Goal: Task Accomplishment & Management: Use online tool/utility

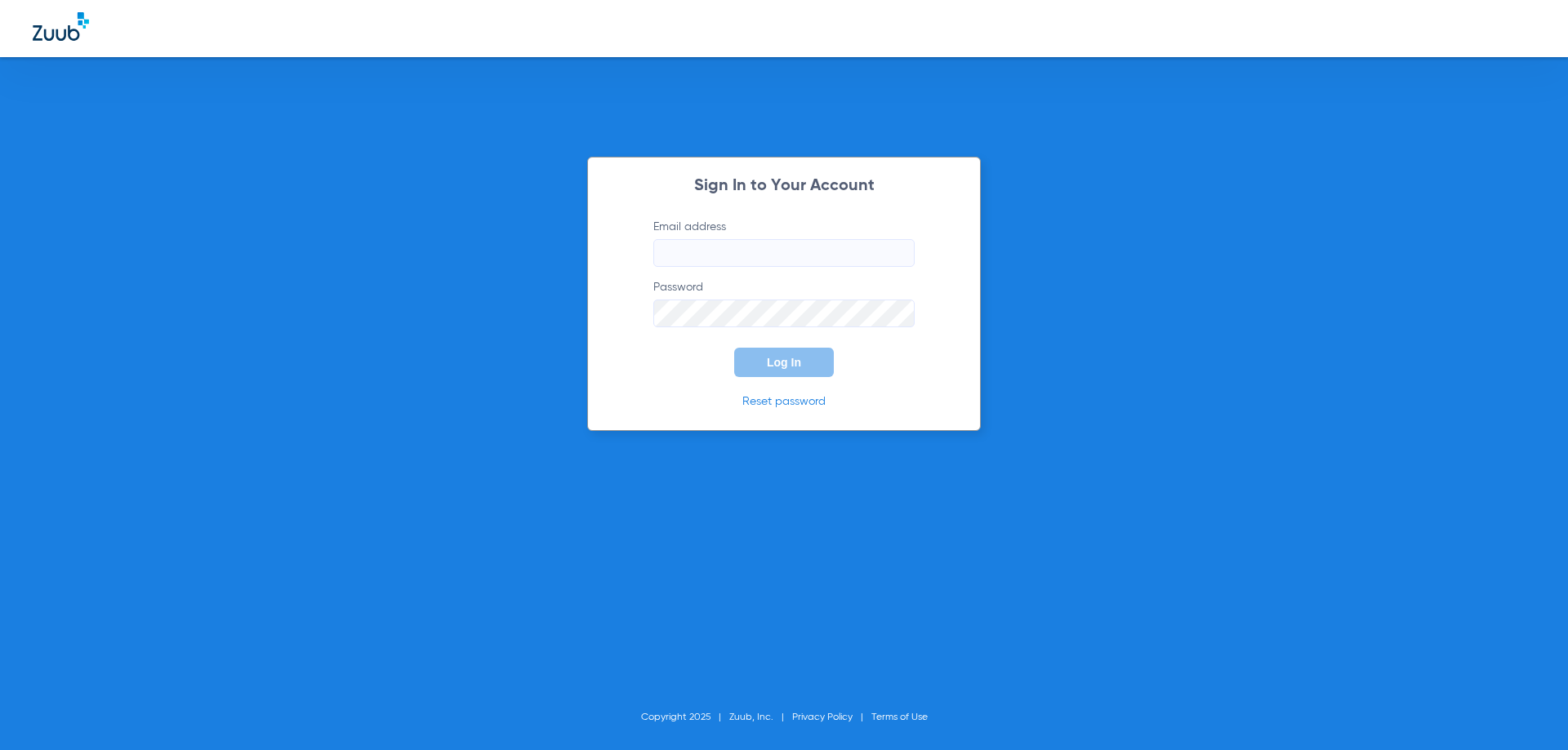
type input "[EMAIL_ADDRESS][DOMAIN_NAME]"
click at [756, 373] on button "Log In" at bounding box center [784, 362] width 100 height 30
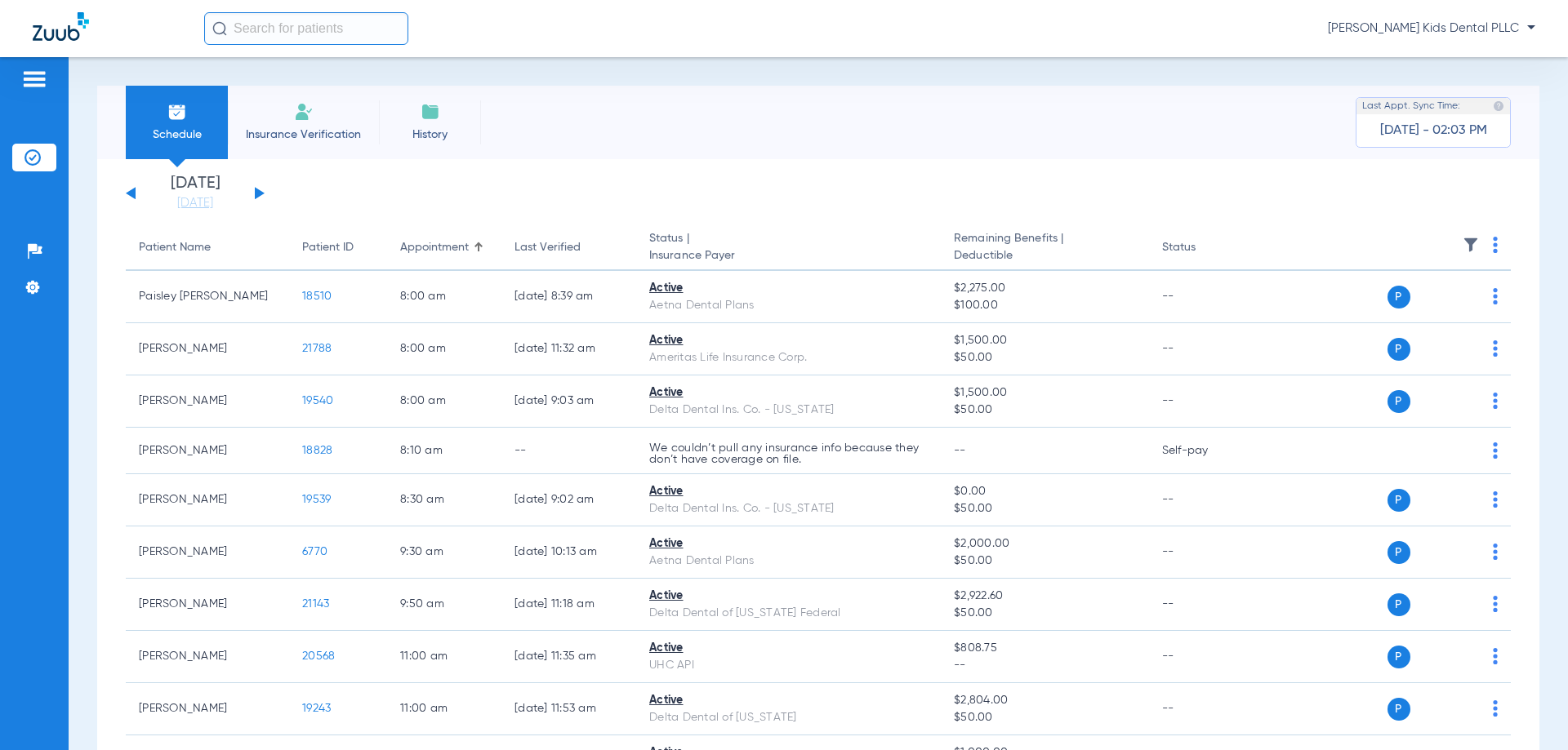
click at [256, 191] on button at bounding box center [259, 193] width 10 height 12
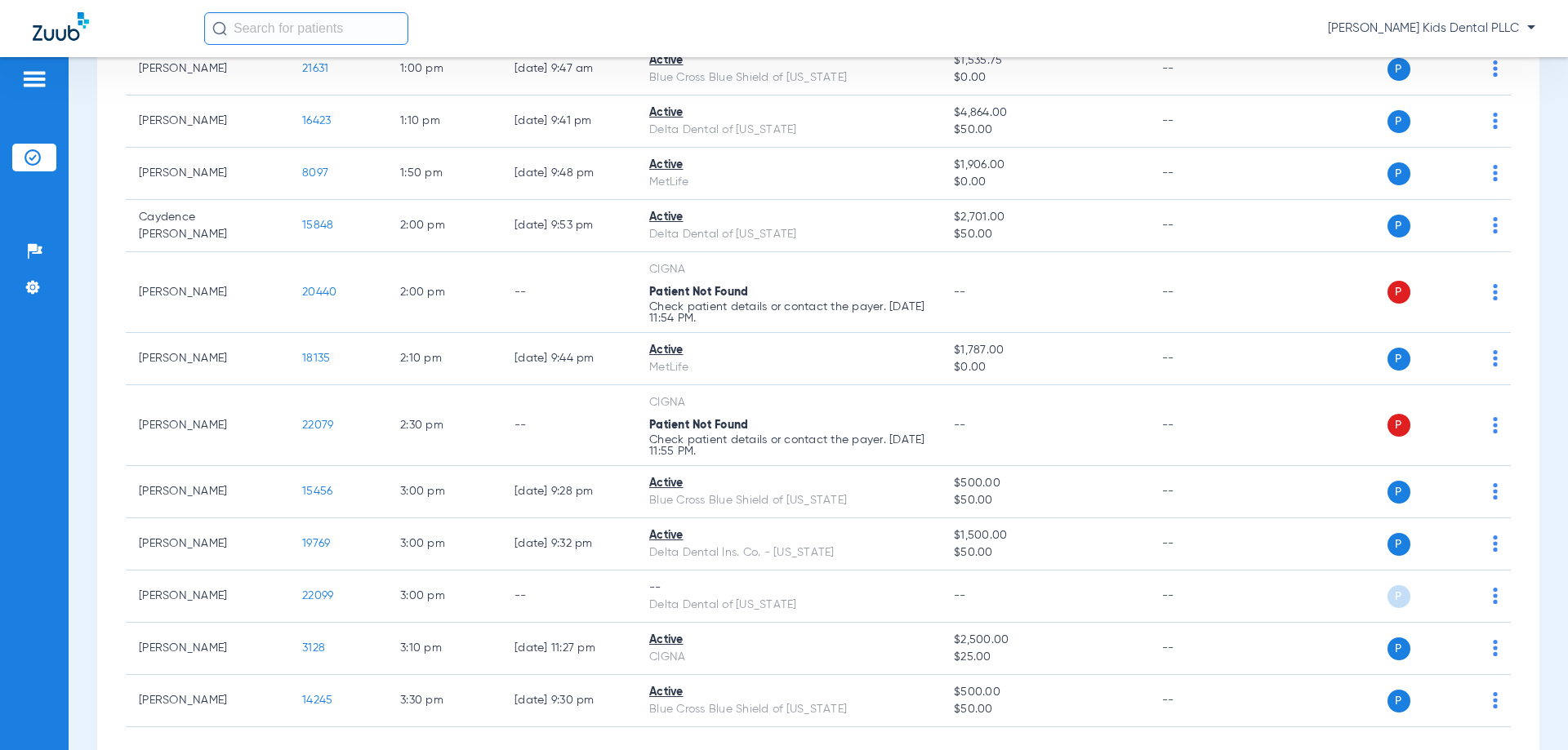
scroll to position [1458, 0]
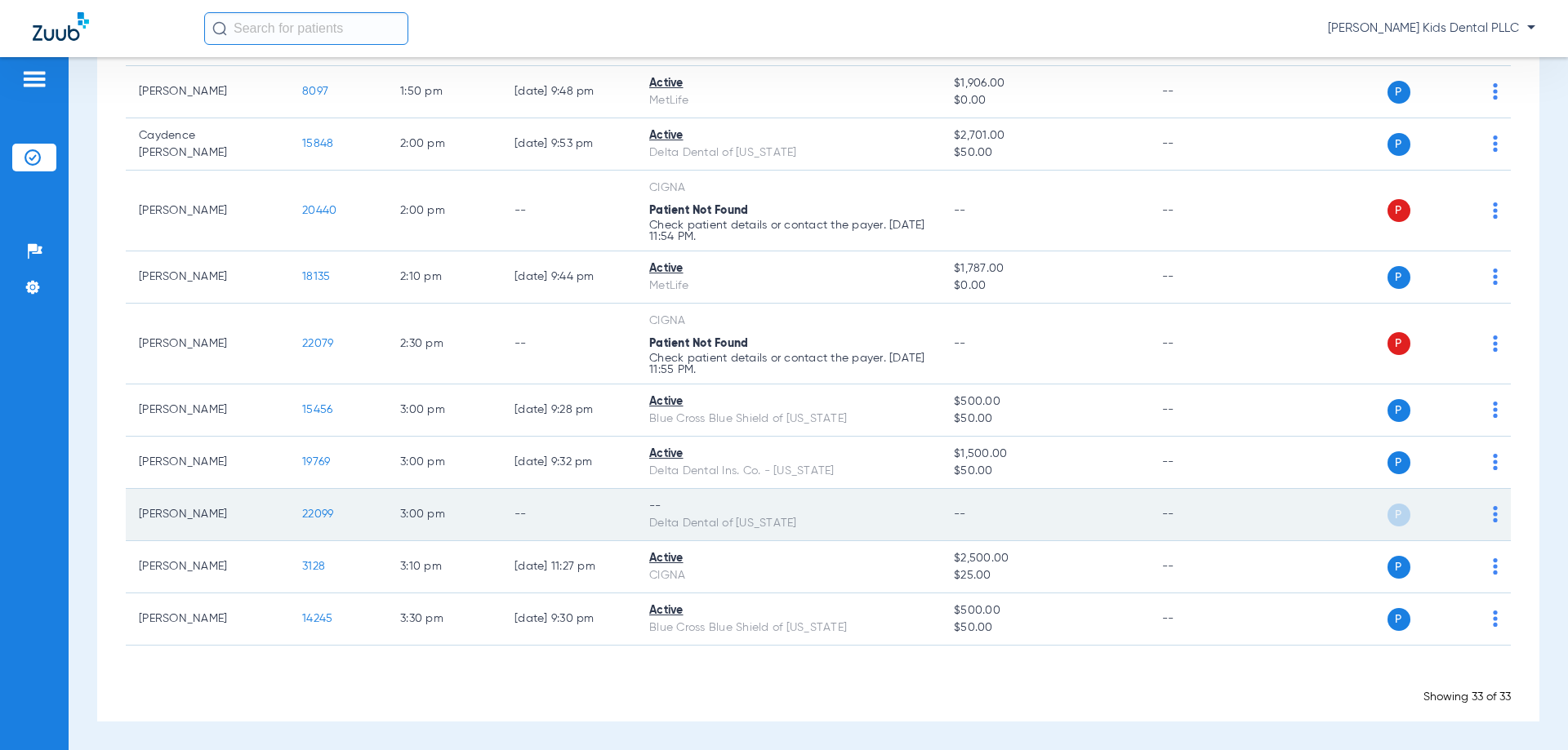
click at [201, 535] on td "[PERSON_NAME]" at bounding box center [207, 515] width 163 height 52
click at [1479, 519] on div "P S" at bounding box center [1378, 515] width 239 height 23
click at [802, 515] on div "Delta Dental of [US_STATE]" at bounding box center [788, 524] width 279 height 17
click at [1493, 513] on img at bounding box center [1494, 514] width 5 height 17
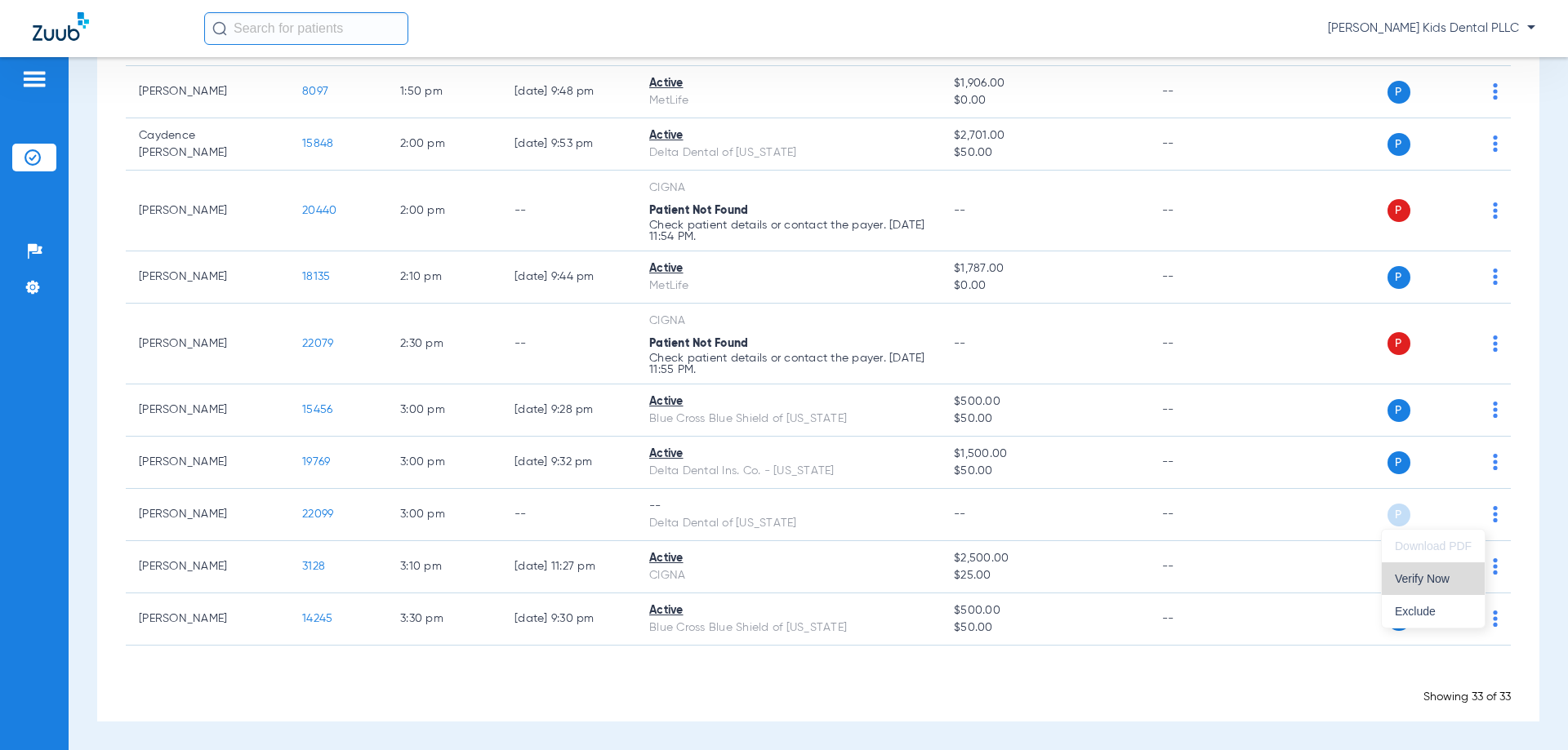
click at [1436, 587] on button "Verify Now" at bounding box center [1433, 579] width 102 height 33
